Goal: Information Seeking & Learning: Learn about a topic

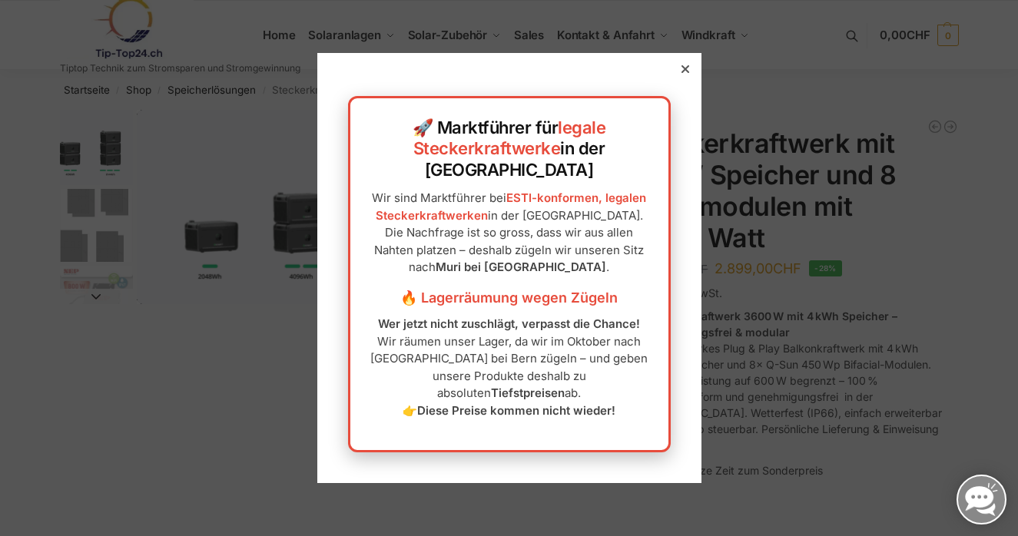
click at [679, 76] on div at bounding box center [686, 69] width 14 height 14
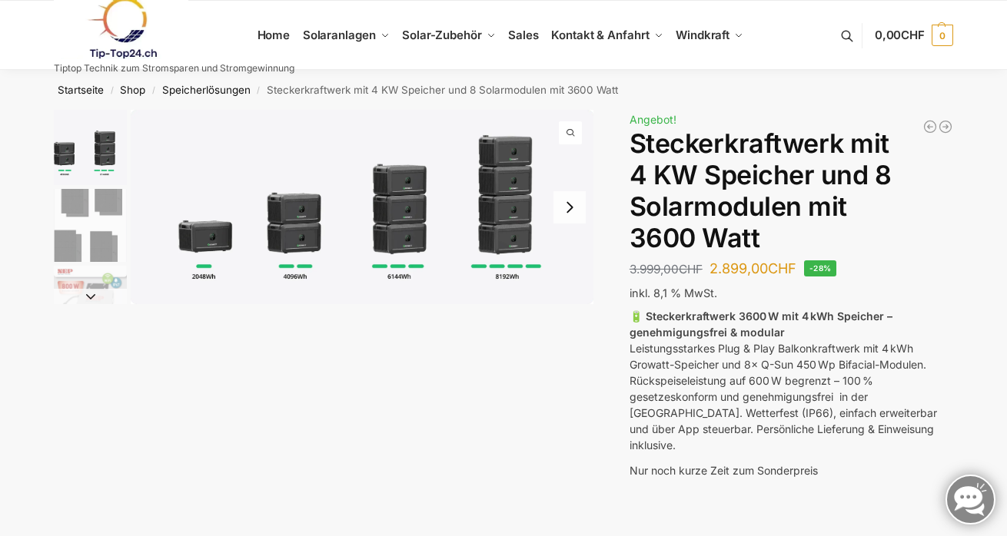
click at [566, 208] on button "Next slide" at bounding box center [569, 207] width 32 height 32
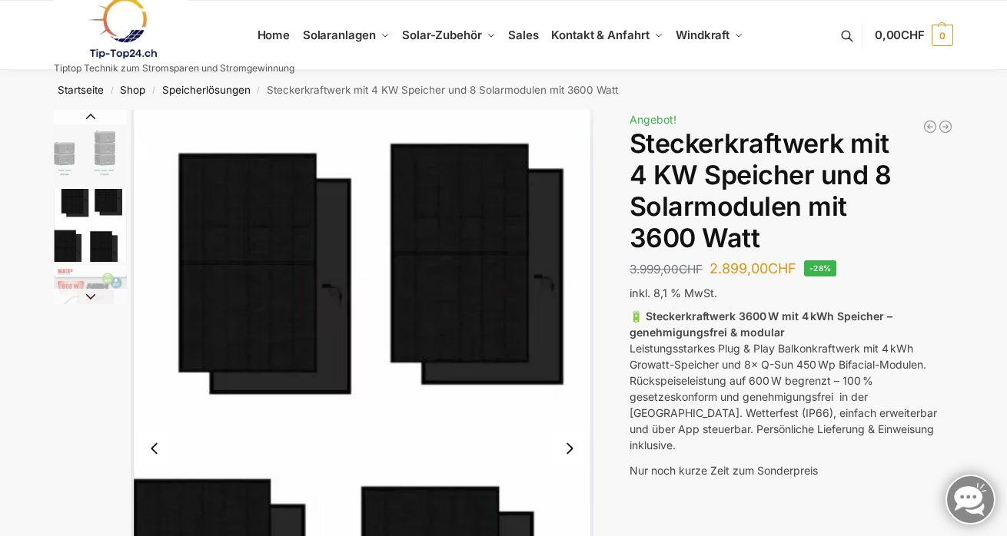
click at [566, 208] on img "2 / 9" at bounding box center [362, 449] width 463 height 678
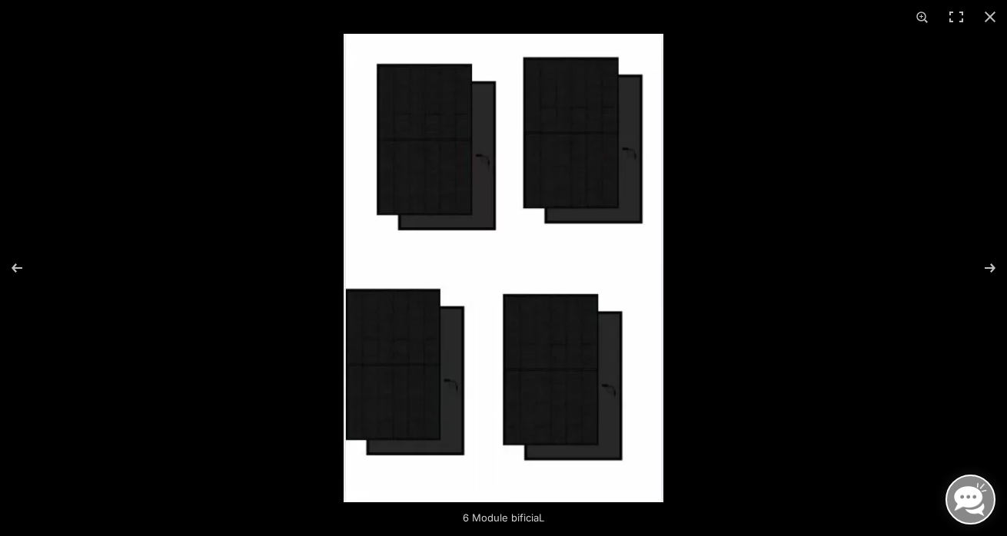
click at [543, 321] on img at bounding box center [504, 268] width 320 height 469
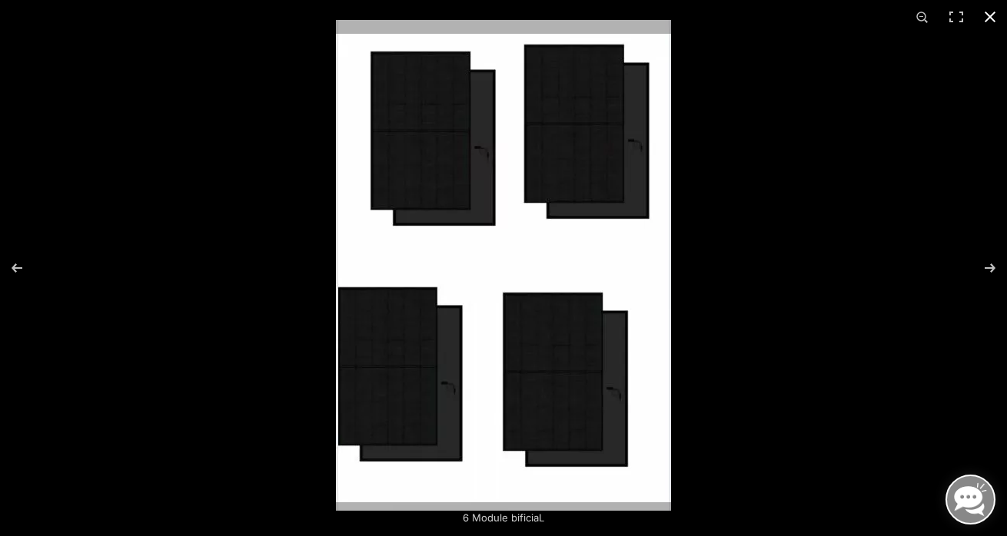
click at [994, 12] on button "Close (Esc)" at bounding box center [990, 17] width 34 height 34
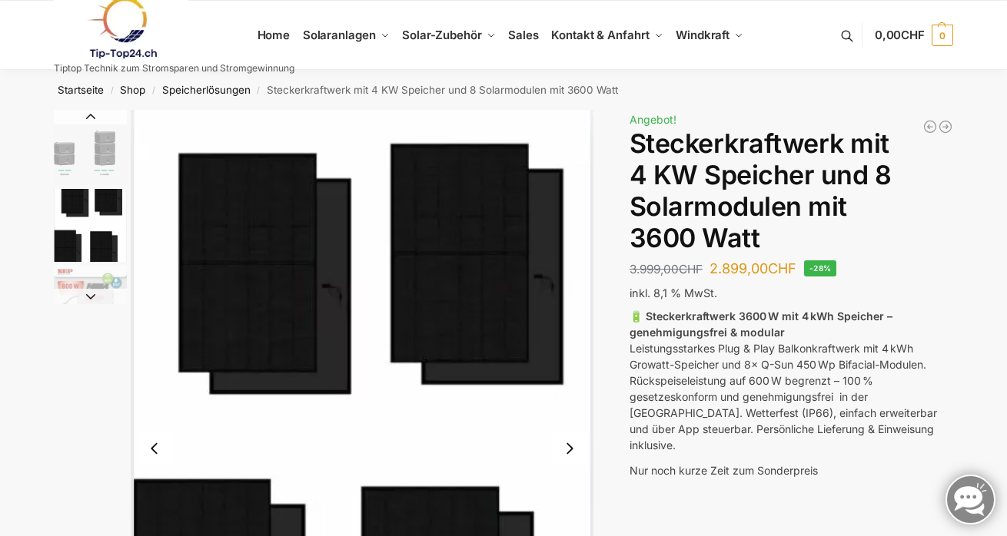
click at [566, 444] on button "Next slide" at bounding box center [569, 449] width 32 height 32
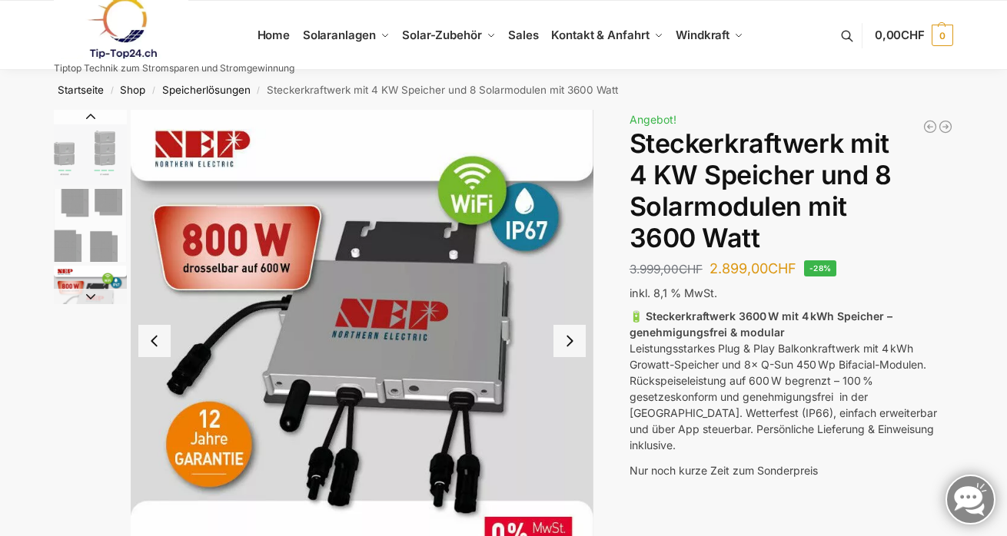
click at [576, 338] on button "Next slide" at bounding box center [569, 341] width 32 height 32
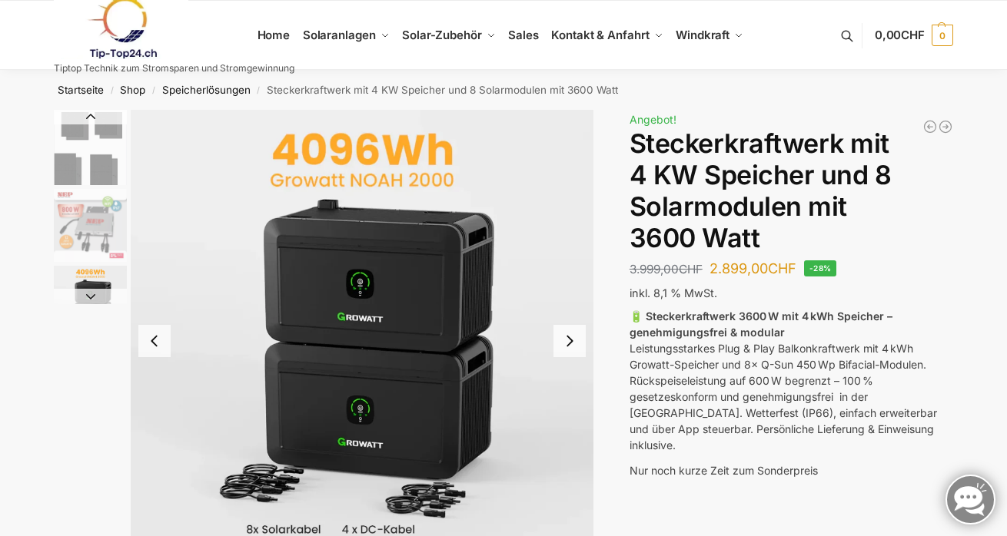
click at [576, 338] on button "Next slide" at bounding box center [569, 341] width 32 height 32
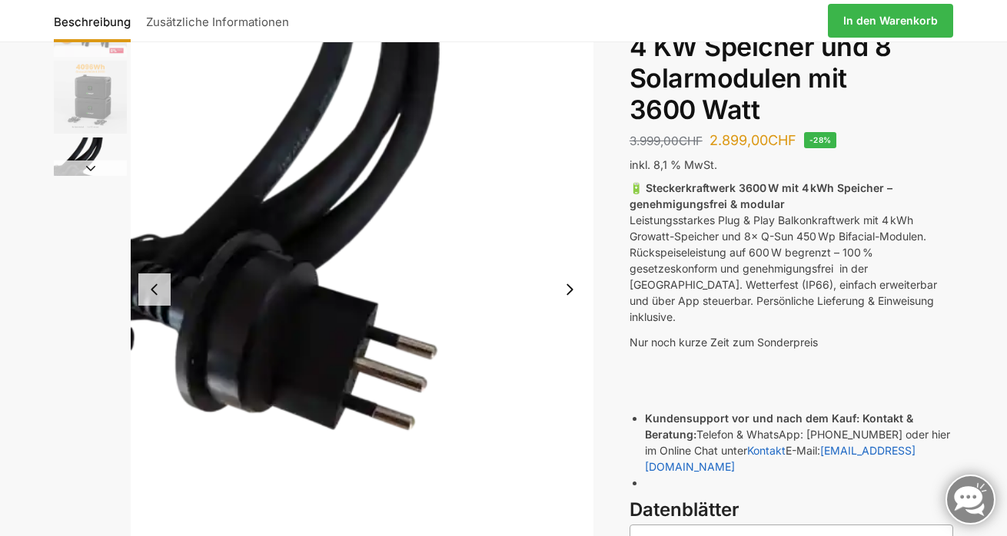
scroll to position [154, 0]
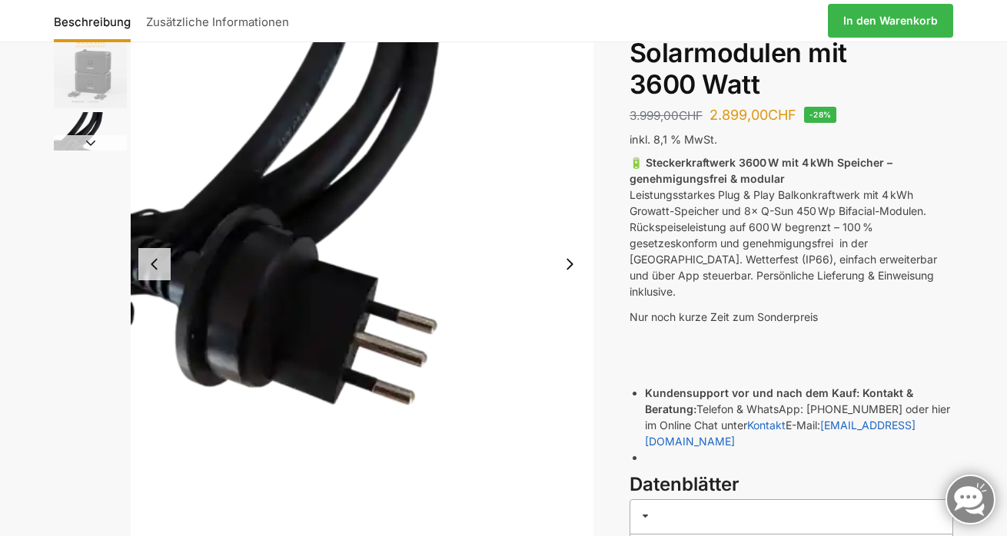
click at [572, 264] on button "Next slide" at bounding box center [569, 264] width 32 height 32
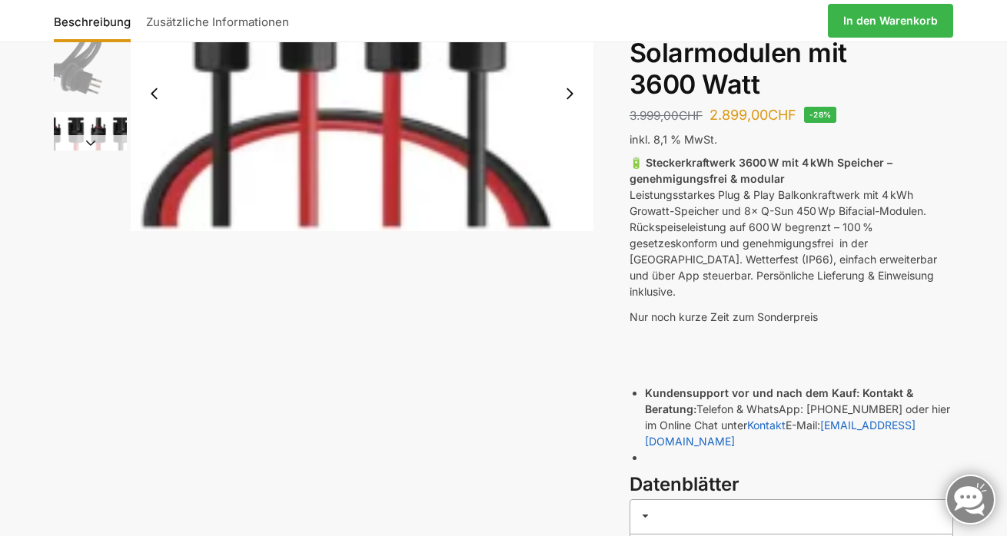
click at [572, 264] on div "6 Module bificiaL Beschreibung Zusätzliche Informationen 3.999,00 CHF Ursprüngl…" at bounding box center [504, 367] width 964 height 822
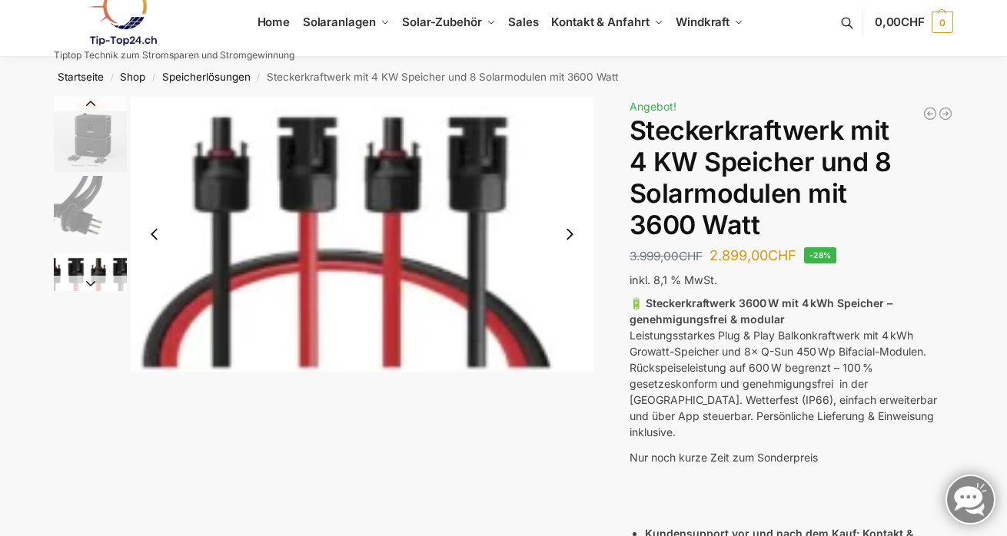
scroll to position [0, 0]
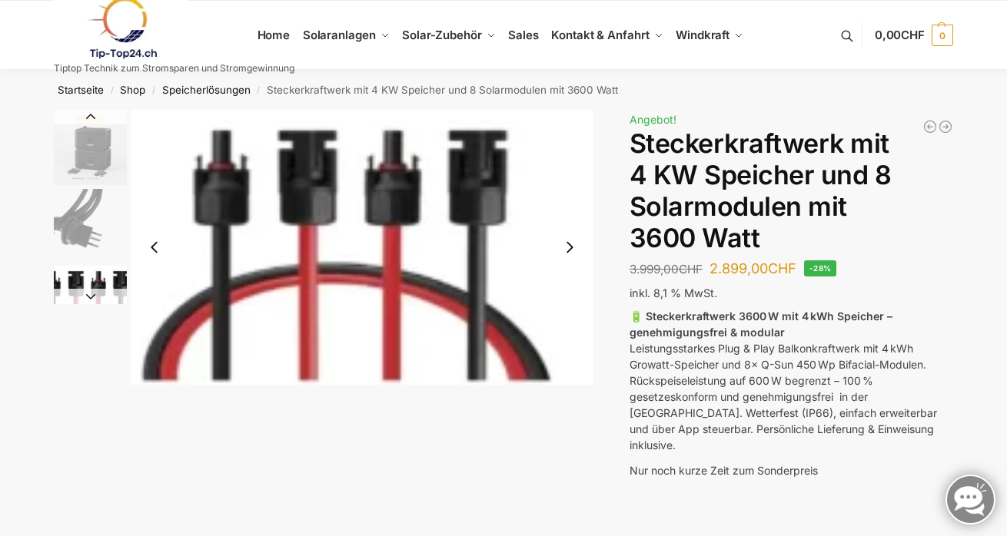
click at [570, 245] on button "Next slide" at bounding box center [569, 247] width 32 height 32
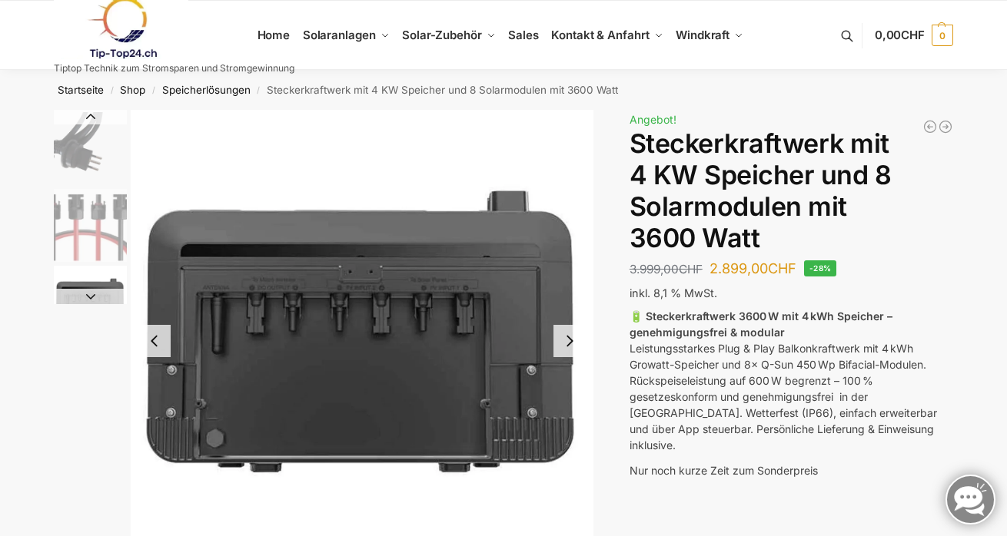
click at [570, 245] on img "7 / 9" at bounding box center [362, 341] width 463 height 463
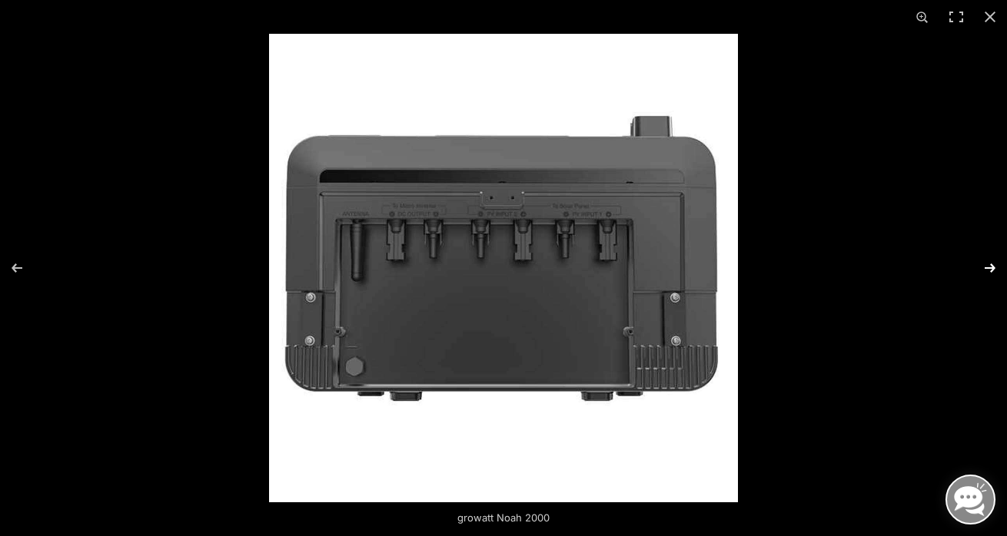
click at [988, 266] on button "Next (arrow right)" at bounding box center [980, 268] width 54 height 77
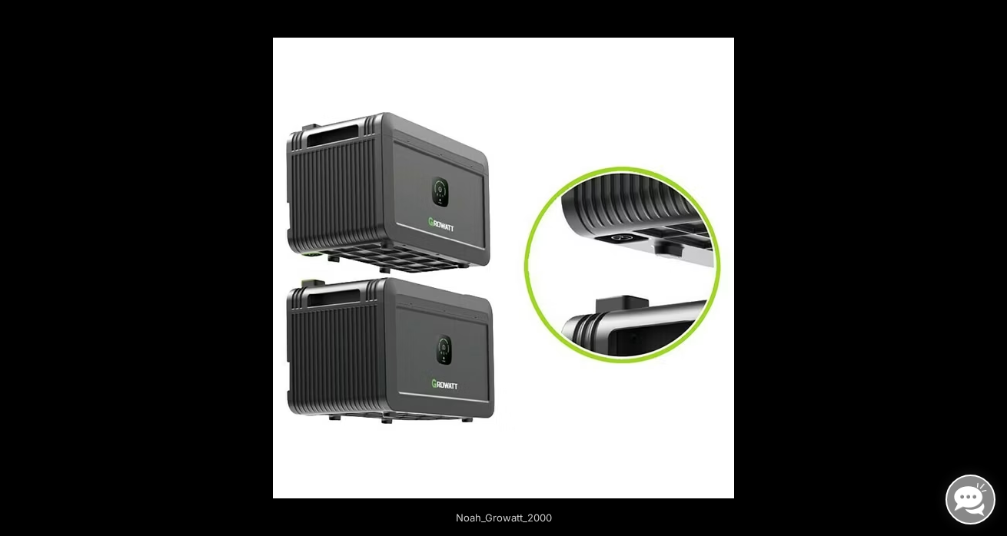
click at [988, 266] on button "Next (arrow right)" at bounding box center [980, 268] width 54 height 77
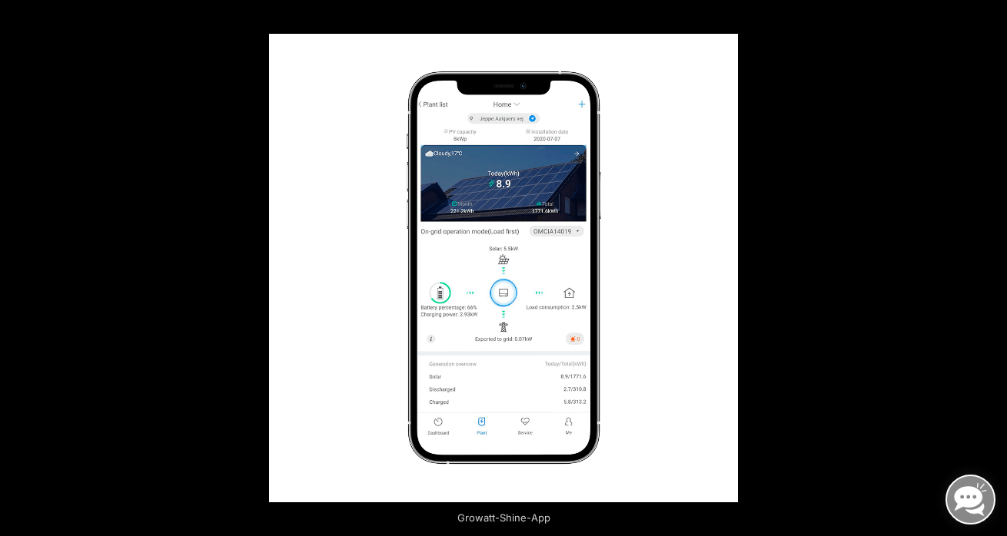
click at [988, 266] on button "Next (arrow right)" at bounding box center [980, 268] width 54 height 77
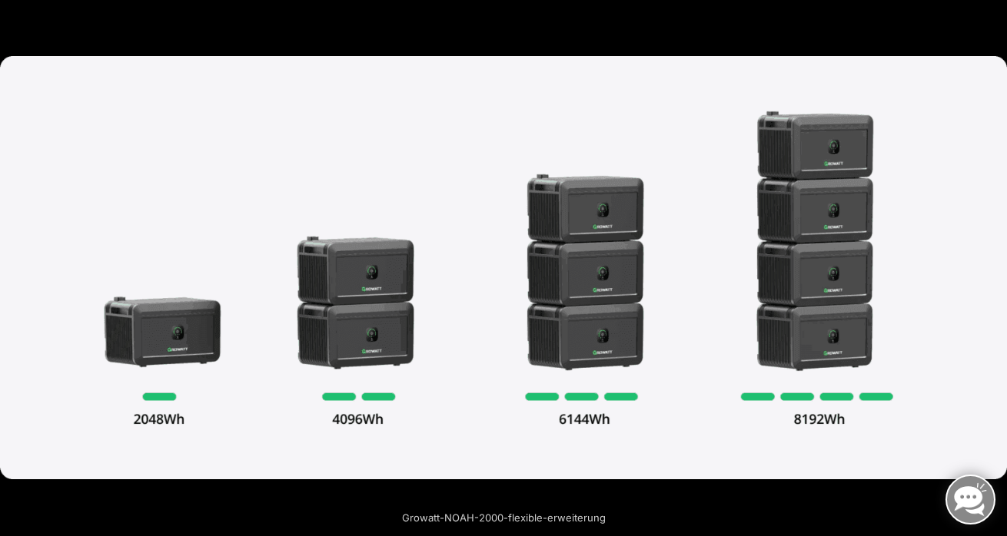
click at [988, 270] on button "Next (arrow right)" at bounding box center [980, 268] width 54 height 77
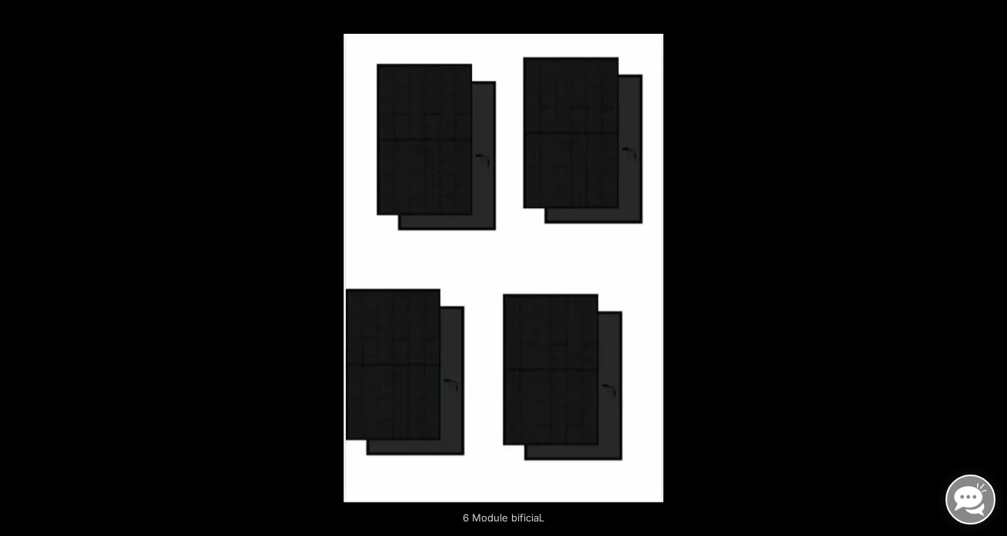
click at [988, 270] on button "Next (arrow right)" at bounding box center [980, 268] width 54 height 77
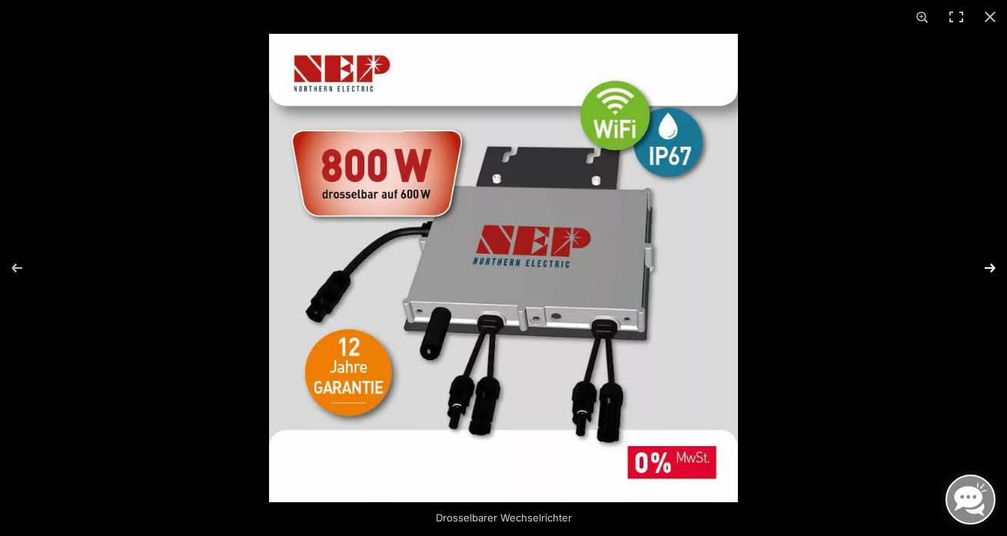
click at [999, 264] on button "Next (arrow right)" at bounding box center [980, 268] width 54 height 77
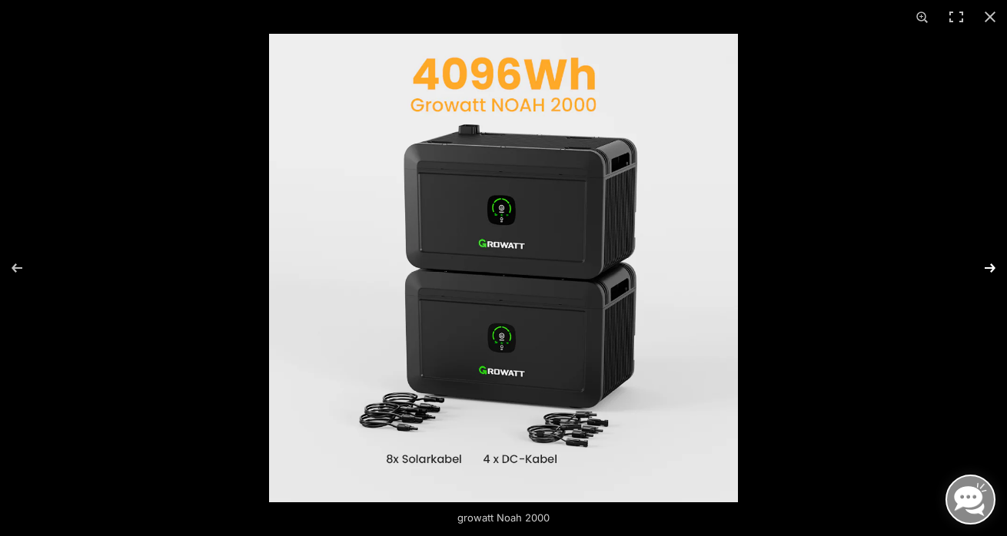
click at [999, 264] on button "Next (arrow right)" at bounding box center [980, 268] width 54 height 77
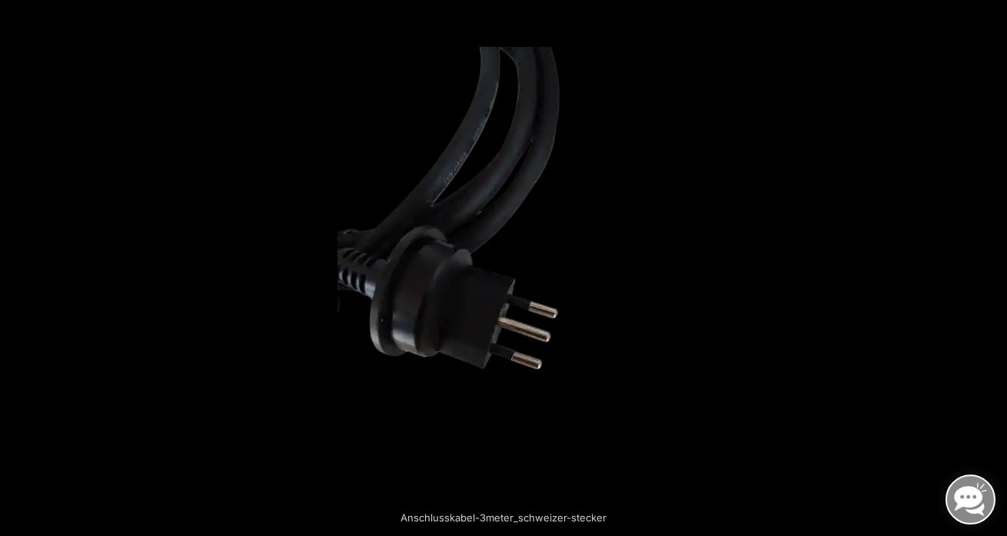
click at [999, 264] on button "Next (arrow right)" at bounding box center [980, 268] width 54 height 77
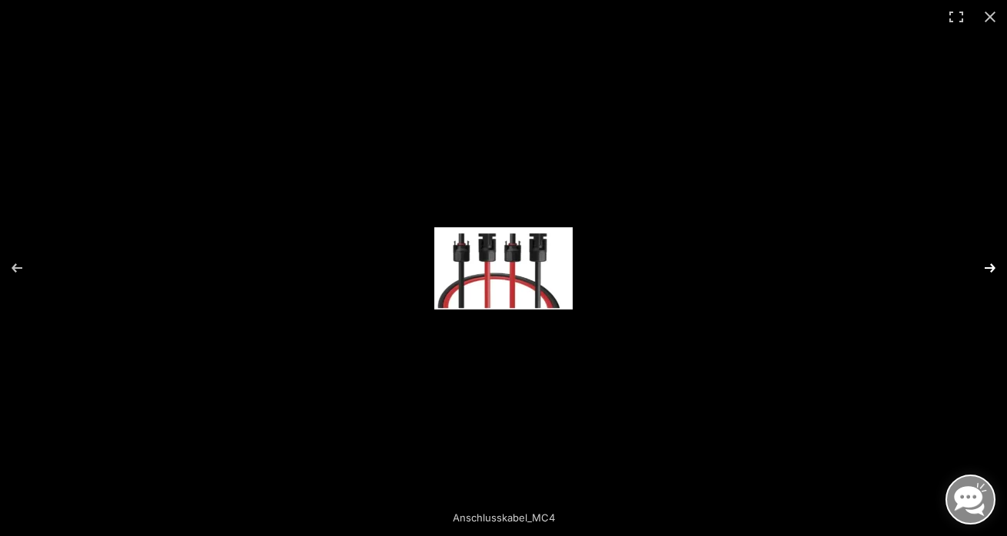
click at [997, 264] on button "Next (arrow right)" at bounding box center [980, 268] width 54 height 77
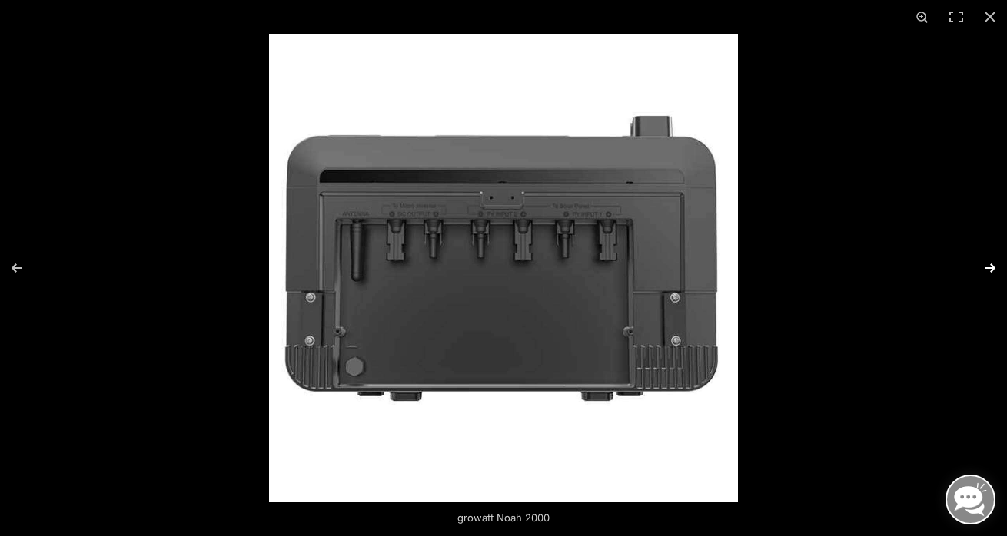
click at [997, 264] on button "Next (arrow right)" at bounding box center [980, 268] width 54 height 77
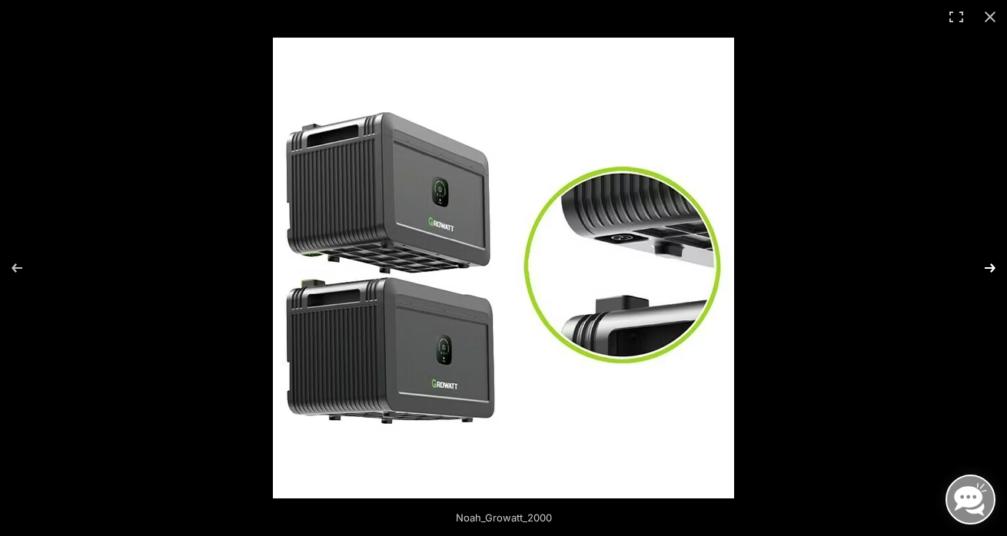
click at [997, 264] on button "Next (arrow right)" at bounding box center [980, 268] width 54 height 77
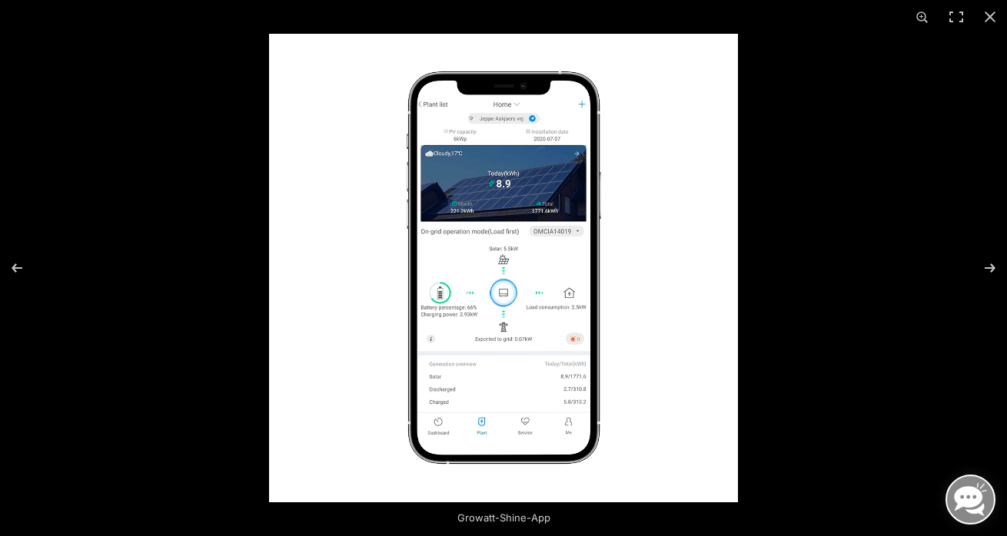
click at [577, 286] on img at bounding box center [503, 268] width 469 height 469
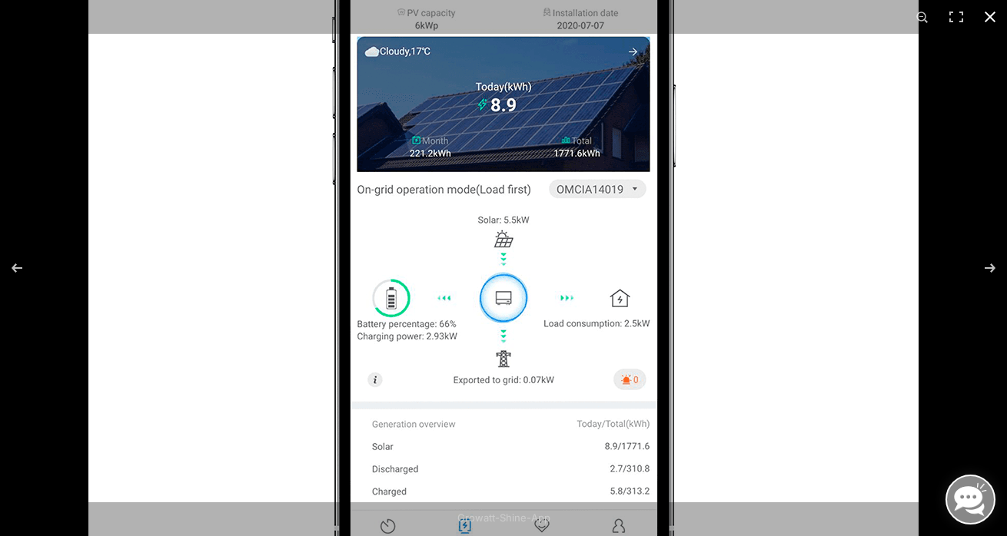
click at [991, 13] on button "Close (Esc)" at bounding box center [990, 17] width 34 height 34
